Goal: Transaction & Acquisition: Book appointment/travel/reservation

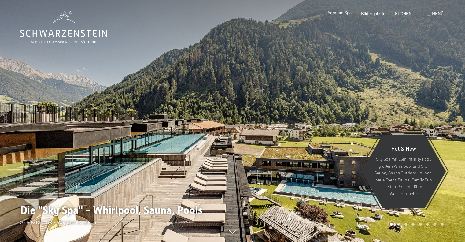
click at [349, 14] on span "Premium Spa" at bounding box center [338, 12] width 25 height 5
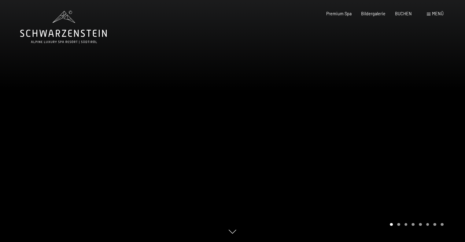
click at [430, 16] on span at bounding box center [429, 14] width 4 height 3
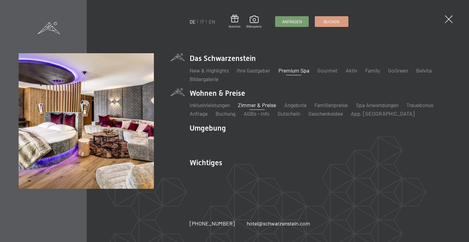
click at [265, 106] on link "Zimmer & Preise" at bounding box center [257, 104] width 38 height 7
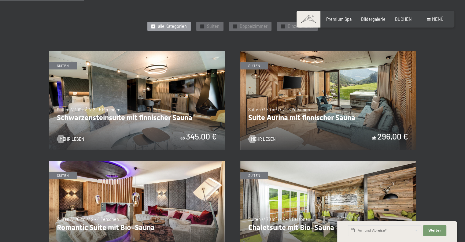
scroll to position [375, 0]
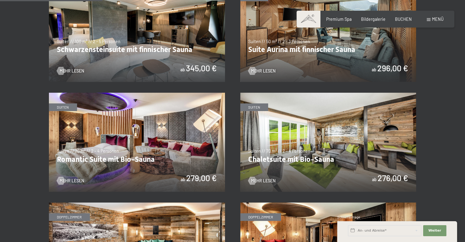
click at [153, 55] on img at bounding box center [137, 32] width 176 height 99
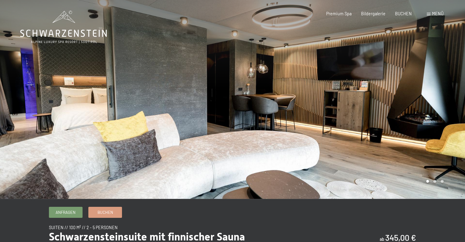
drag, startPoint x: 147, startPoint y: 82, endPoint x: 249, endPoint y: 73, distance: 102.5
click at [250, 199] on div at bounding box center [232, 199] width 441 height 0
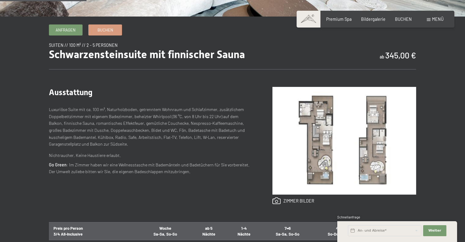
scroll to position [183, 0]
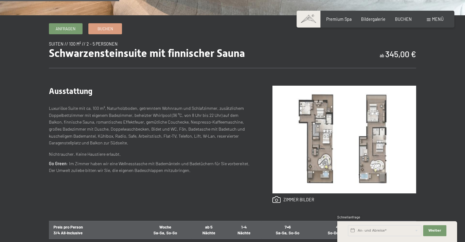
click at [317, 135] on img at bounding box center [344, 140] width 144 height 108
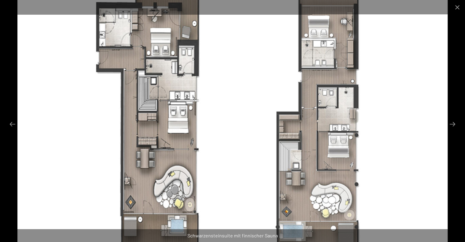
drag, startPoint x: 182, startPoint y: 90, endPoint x: 180, endPoint y: 113, distance: 23.3
click at [184, 118] on img at bounding box center [232, 121] width 430 height 242
click at [458, 7] on button "Close gallery" at bounding box center [456, 7] width 15 height 14
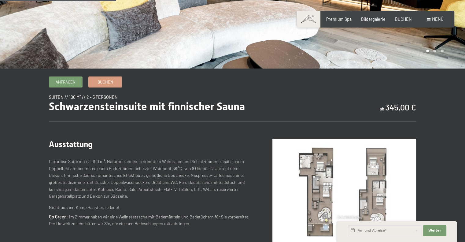
scroll to position [122, 0]
